Goal: Transaction & Acquisition: Purchase product/service

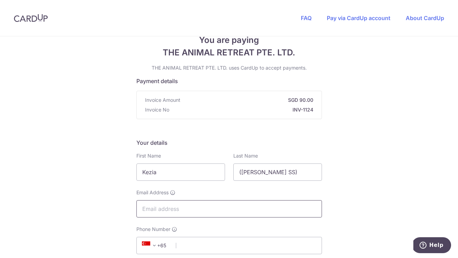
scroll to position [71, 0]
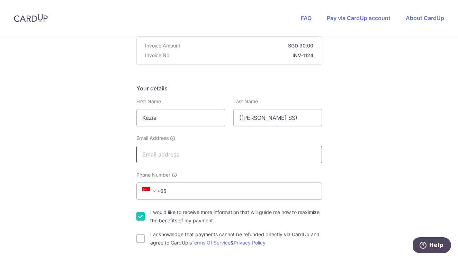
click at [259, 150] on input "Email Address" at bounding box center [229, 154] width 186 height 17
type input "[EMAIL_ADDRESS][DOMAIN_NAME]"
type input "87518538"
type input "469983"
type input "[STREET_ADDRESS]"
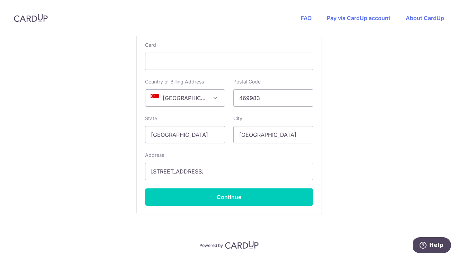
scroll to position [406, 0]
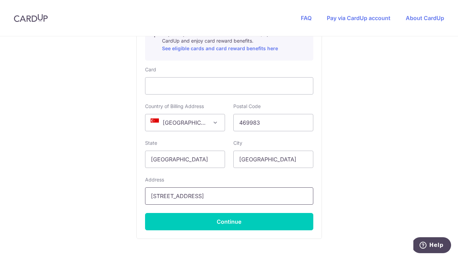
drag, startPoint x: 228, startPoint y: 195, endPoint x: 76, endPoint y: 169, distance: 154.2
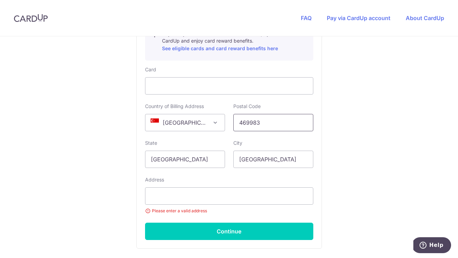
drag, startPoint x: 265, startPoint y: 124, endPoint x: 230, endPoint y: 123, distance: 35.3
click at [230, 124] on div "Postal Code 469983" at bounding box center [273, 117] width 88 height 28
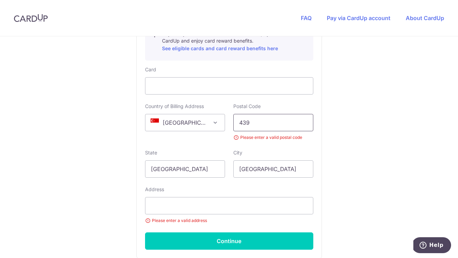
type input "439069"
type input "[STREET_ADDRESS]"
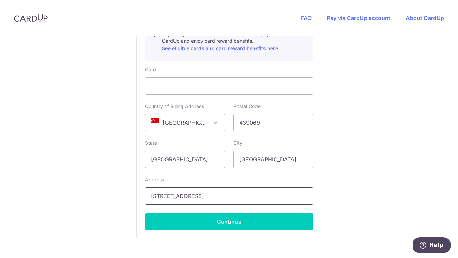
click at [247, 190] on input "[STREET_ADDRESS]" at bounding box center [229, 195] width 168 height 17
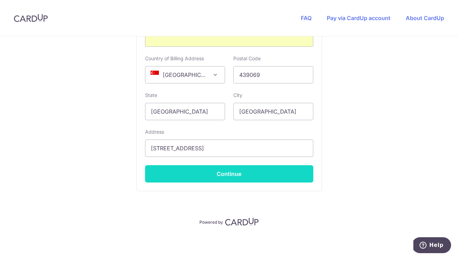
click at [268, 175] on button "Continue" at bounding box center [229, 173] width 168 height 17
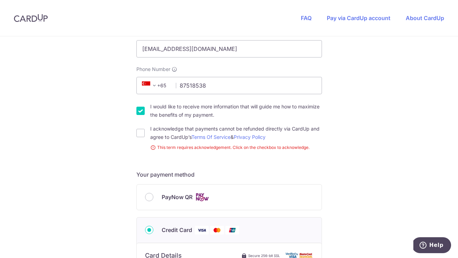
scroll to position [167, 0]
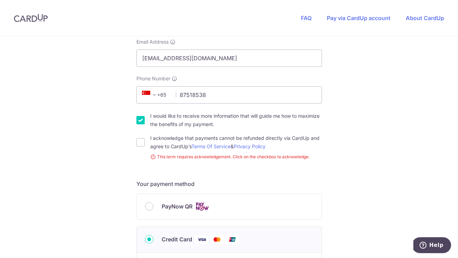
click at [139, 147] on div "I acknowledge that payments cannot be refunded directly via CardUp and agree to…" at bounding box center [229, 142] width 186 height 17
click at [140, 142] on input "I acknowledge that payments cannot be refunded directly via CardUp and agree to…" at bounding box center [140, 142] width 8 height 8
checkbox input "true"
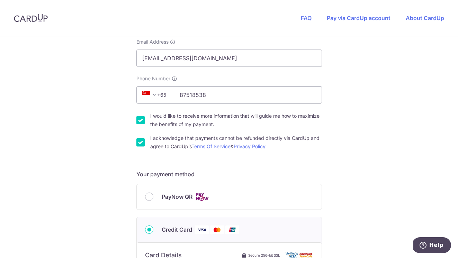
click at [139, 118] on input "I would like to receive more information that will guide me how to maximize the…" at bounding box center [140, 120] width 8 height 8
checkbox input "false"
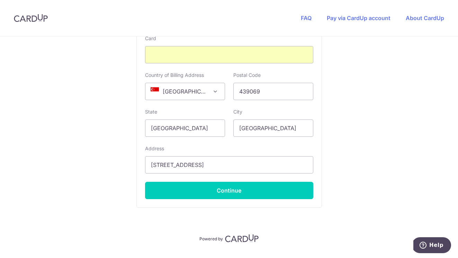
scroll to position [454, 0]
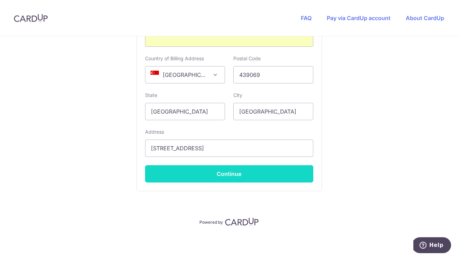
click at [225, 176] on button "Continue" at bounding box center [229, 173] width 168 height 17
type input "**** 8442"
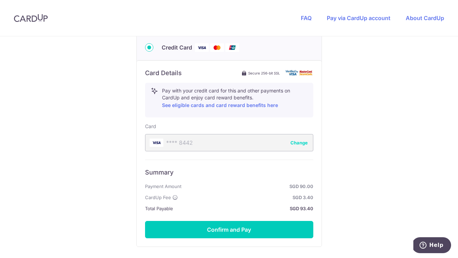
scroll to position [405, 0]
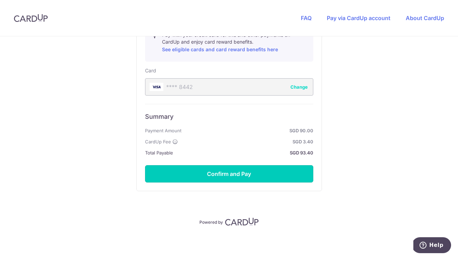
click at [225, 176] on button "Confirm and Pay" at bounding box center [229, 173] width 168 height 17
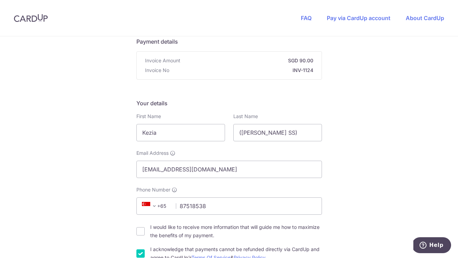
scroll to position [55, 0]
